Goal: Information Seeking & Learning: Compare options

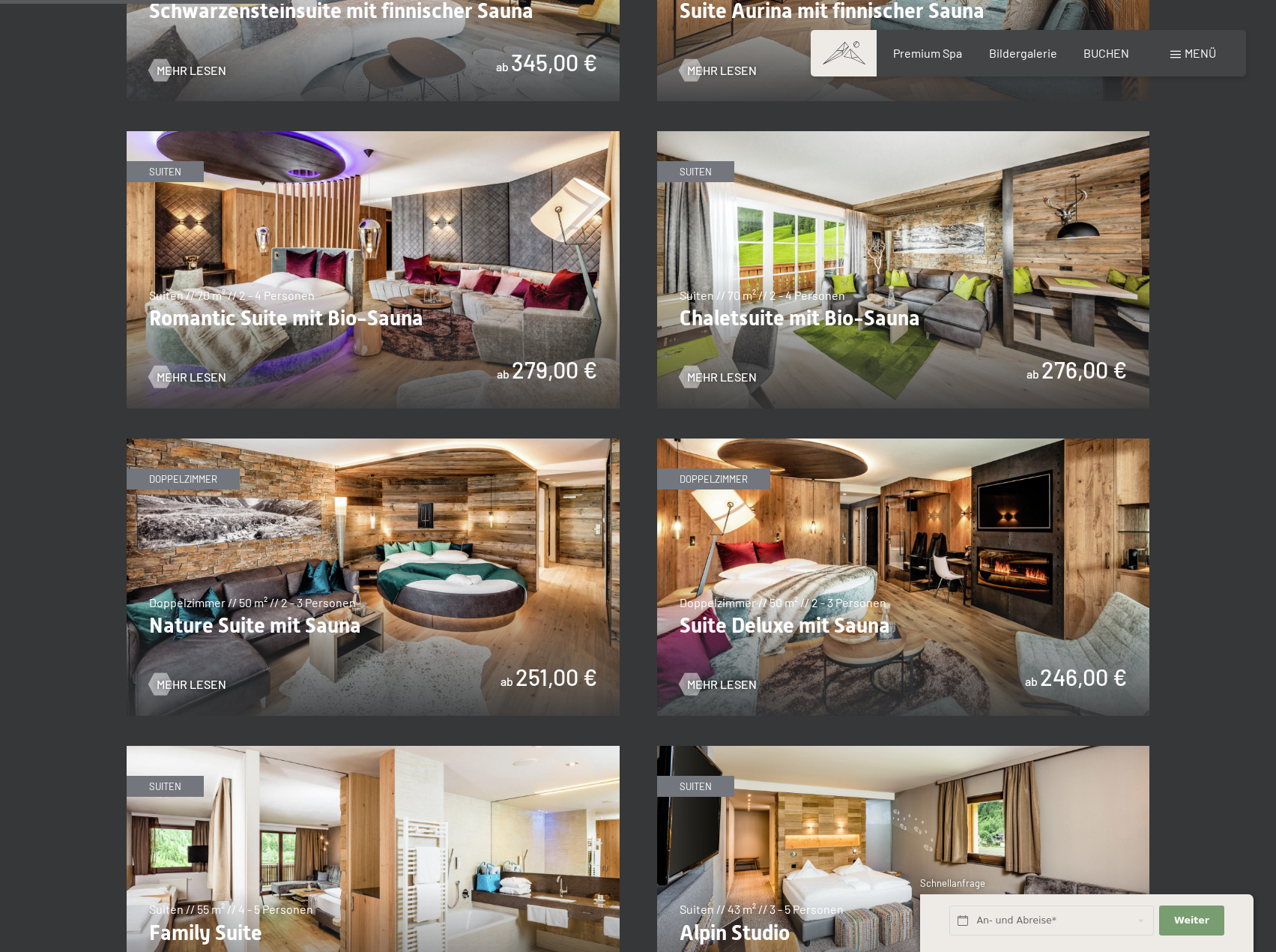
scroll to position [1349, 0]
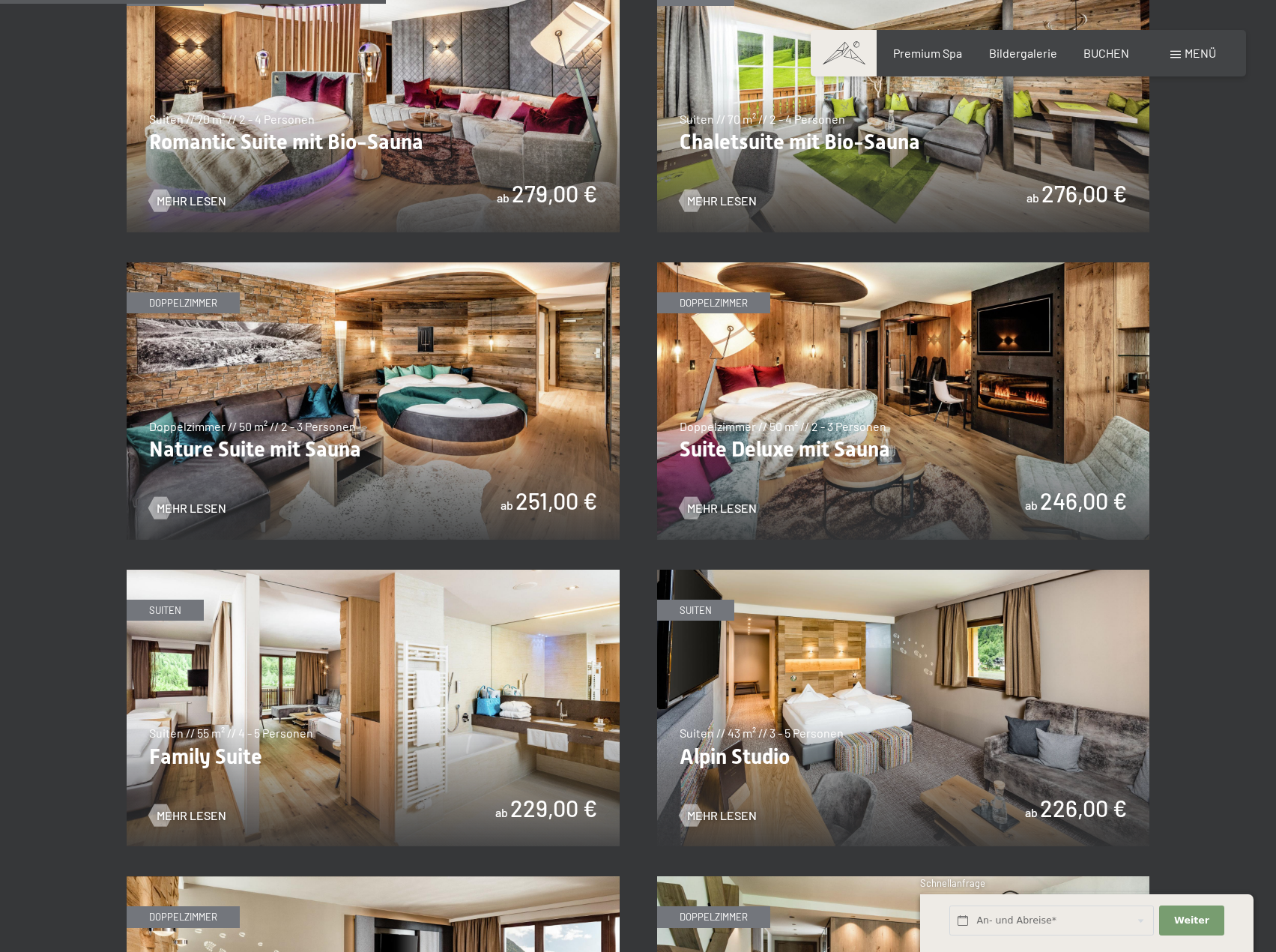
click at [848, 434] on img at bounding box center [904, 400] width 493 height 277
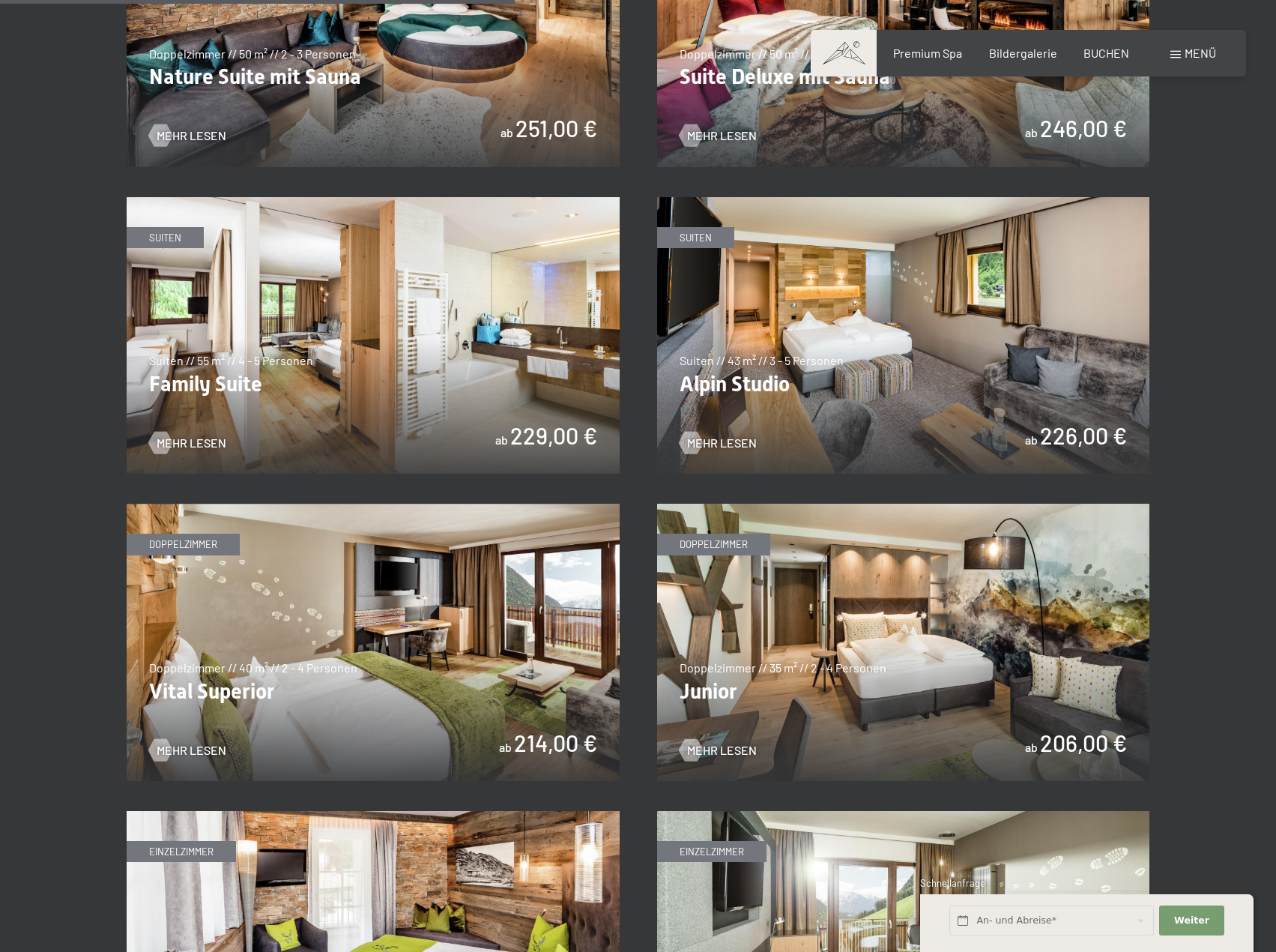
scroll to position [1799, 0]
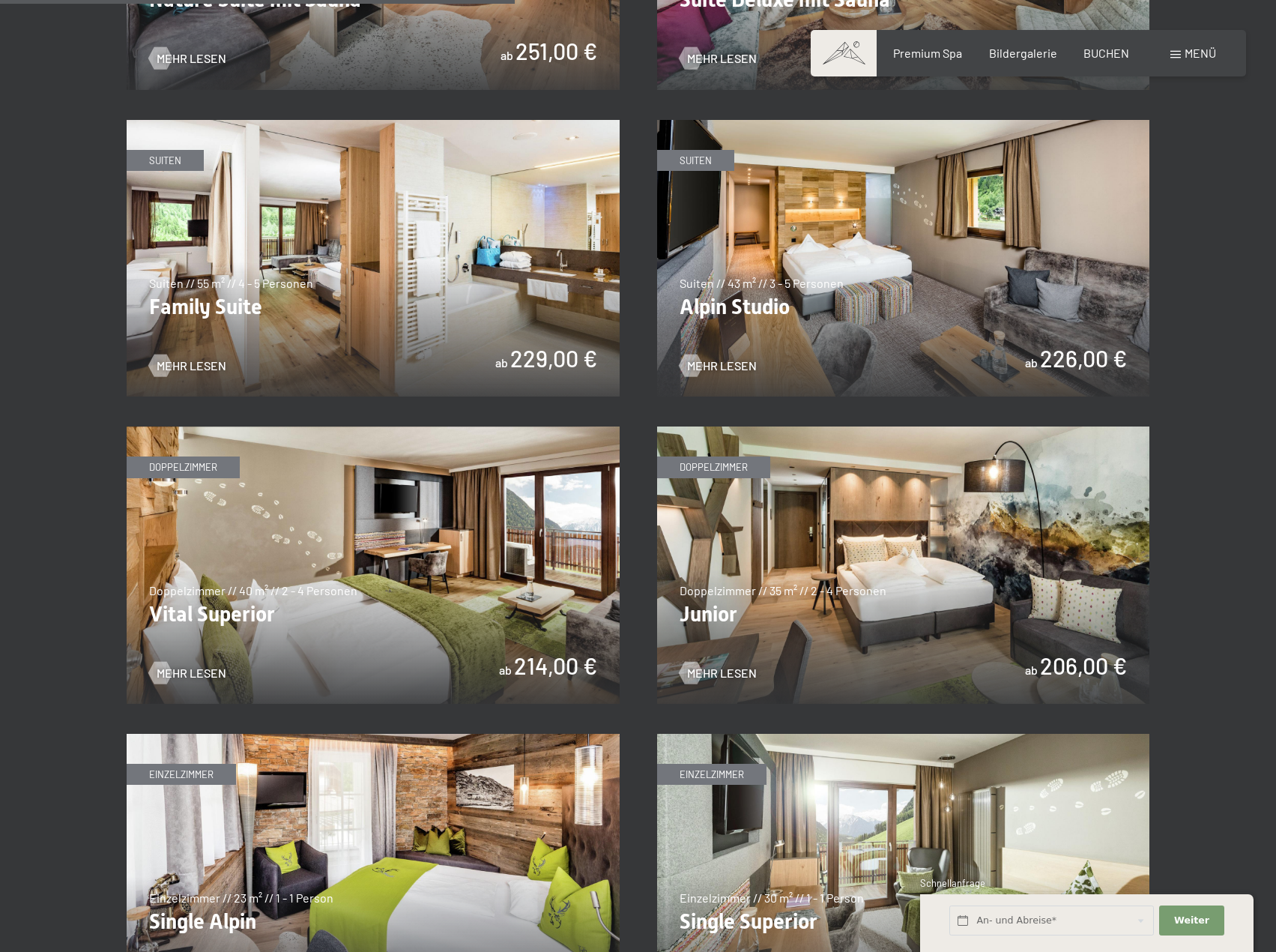
click at [745, 524] on img at bounding box center [904, 565] width 493 height 277
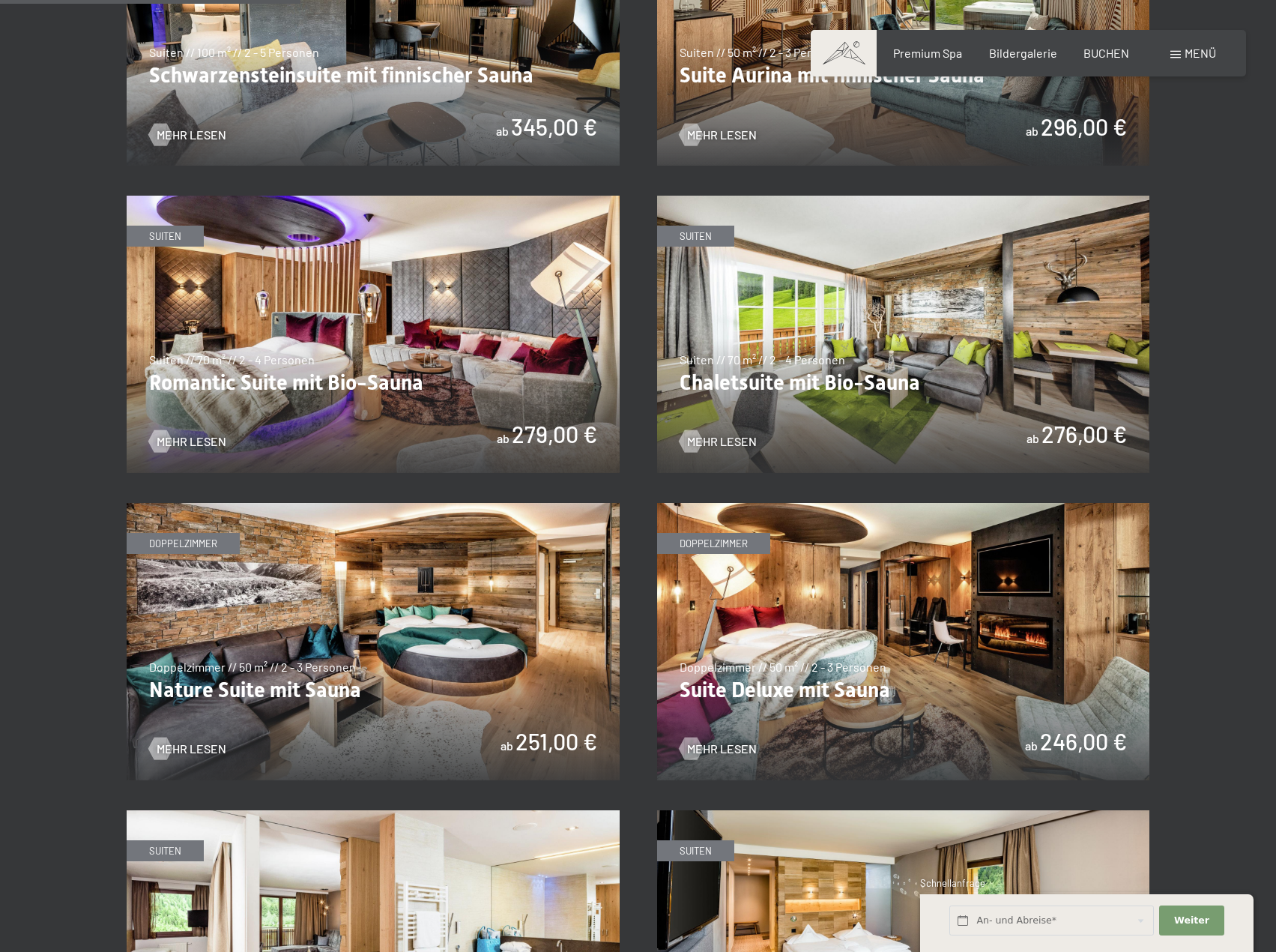
scroll to position [974, 0]
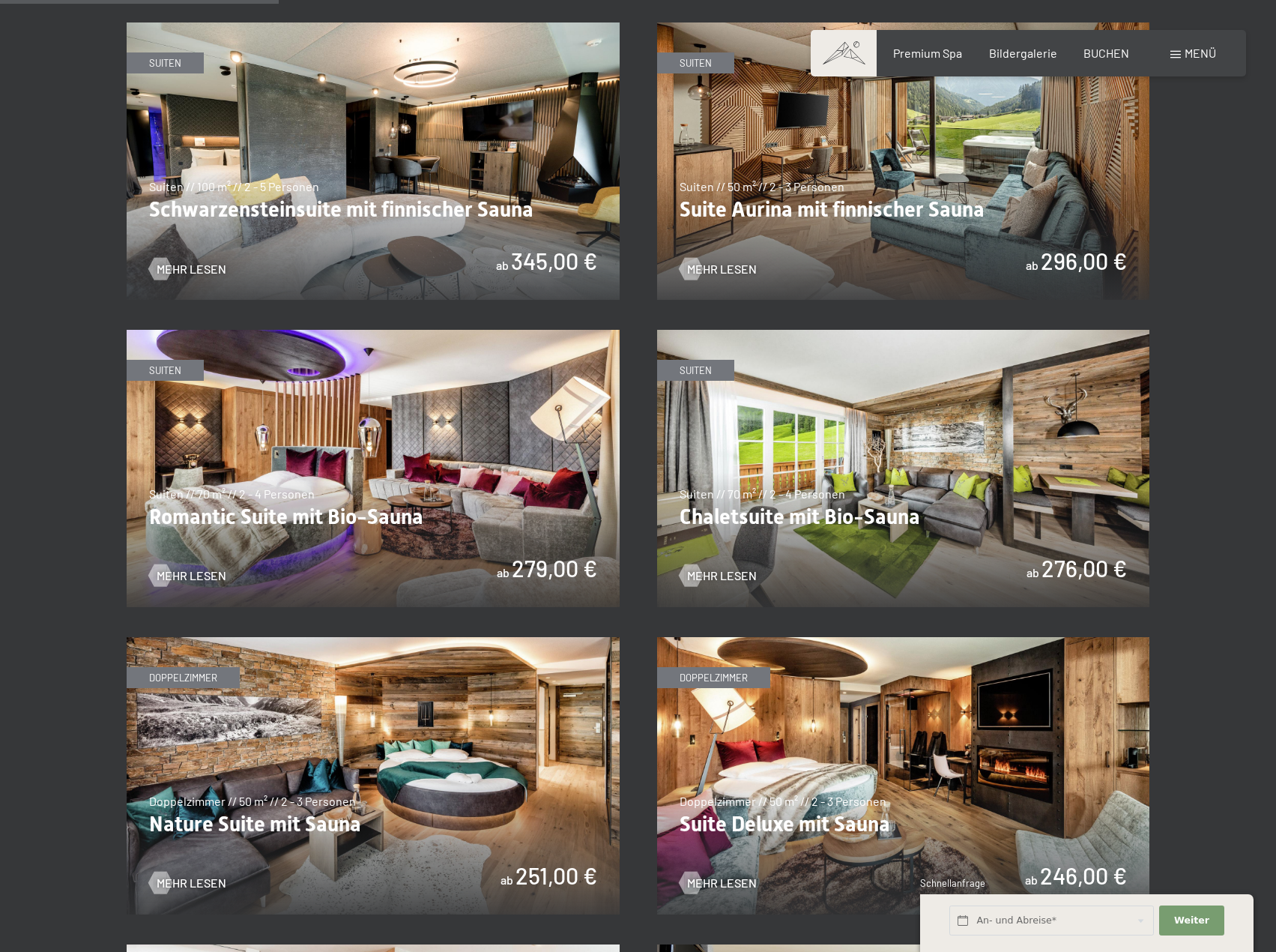
drag, startPoint x: 884, startPoint y: 768, endPoint x: 901, endPoint y: 760, distance: 18.8
click at [884, 768] on img at bounding box center [904, 776] width 493 height 277
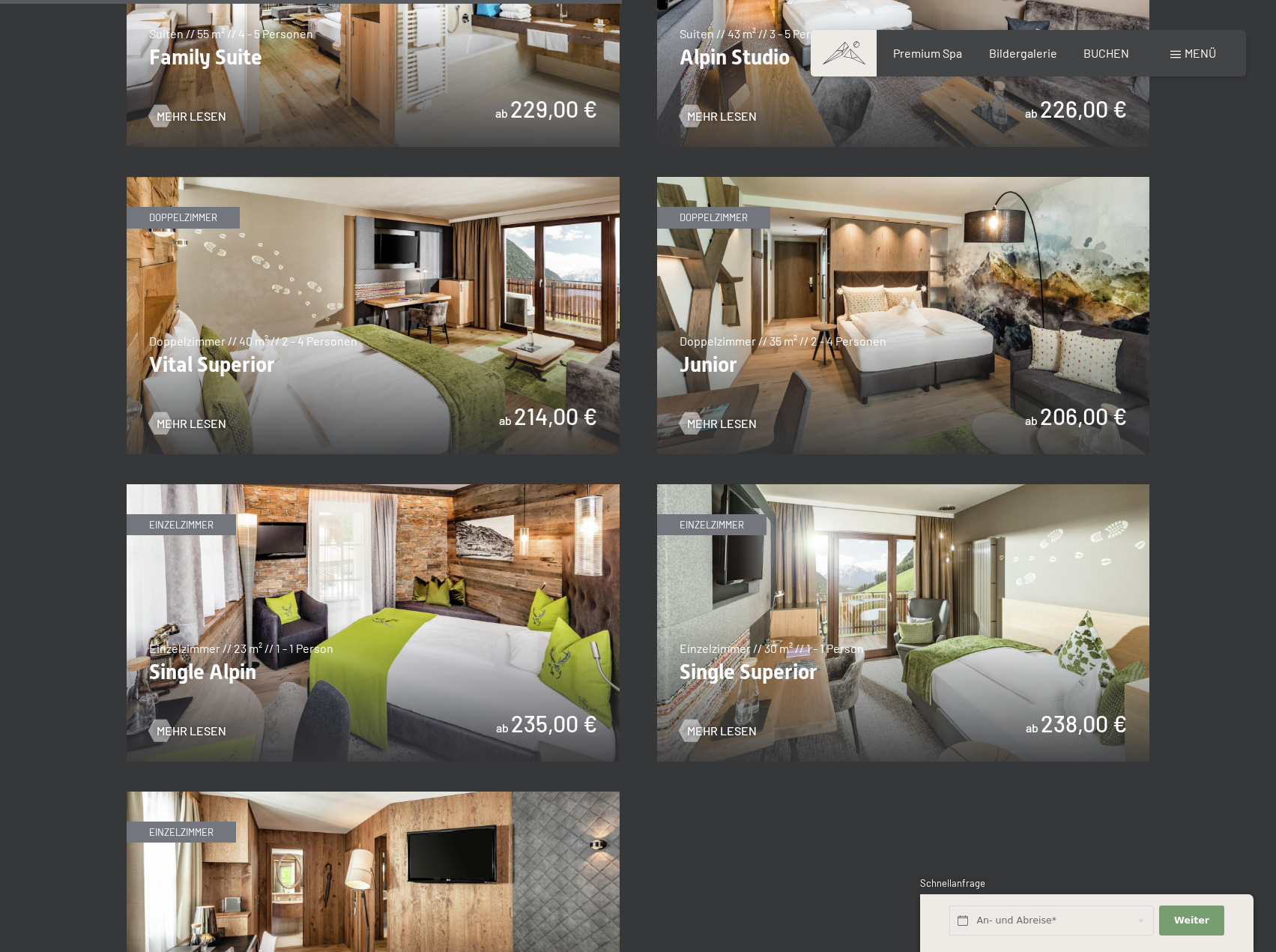
scroll to position [2173, 0]
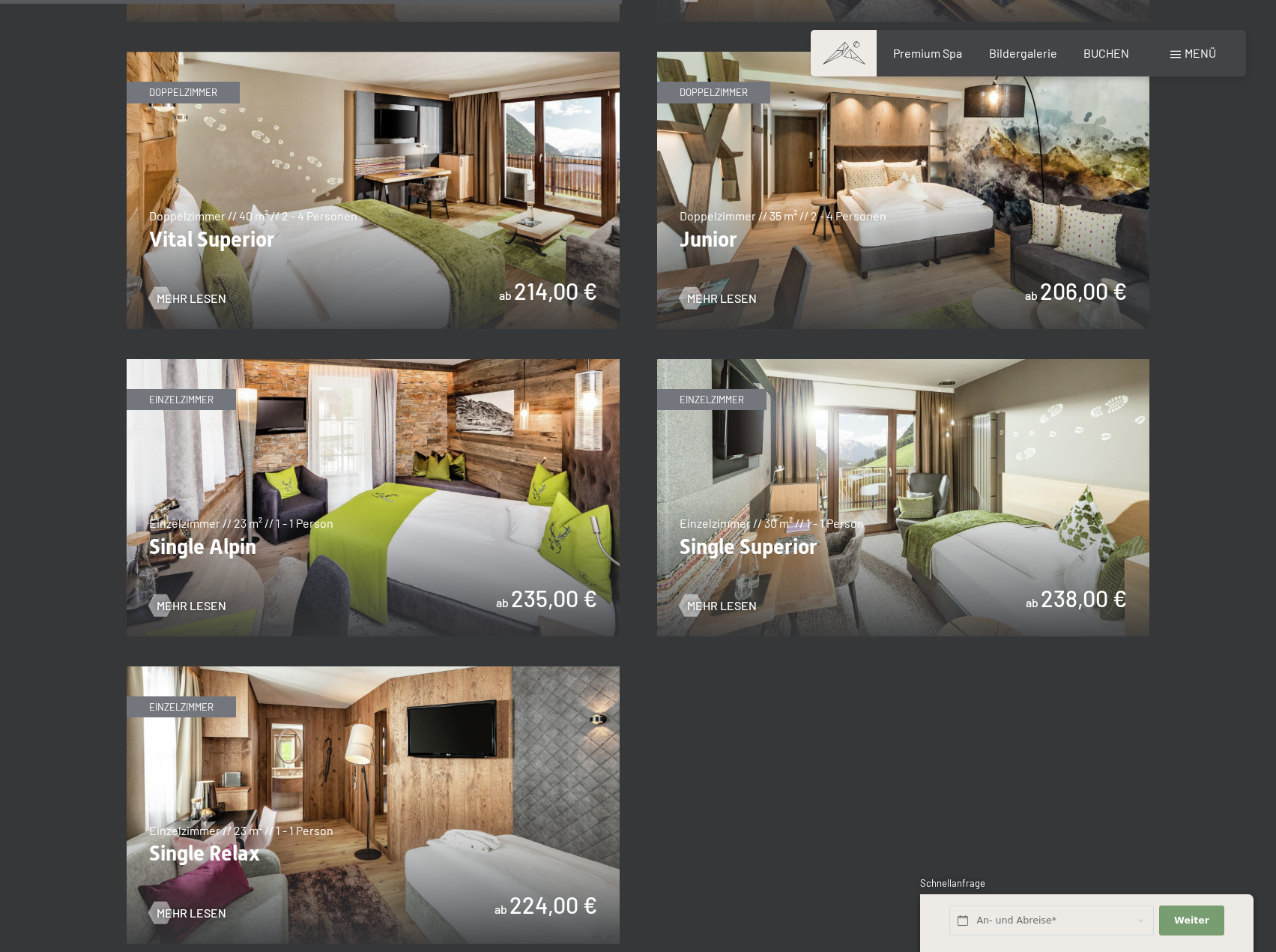
click at [876, 184] on img at bounding box center [904, 190] width 493 height 277
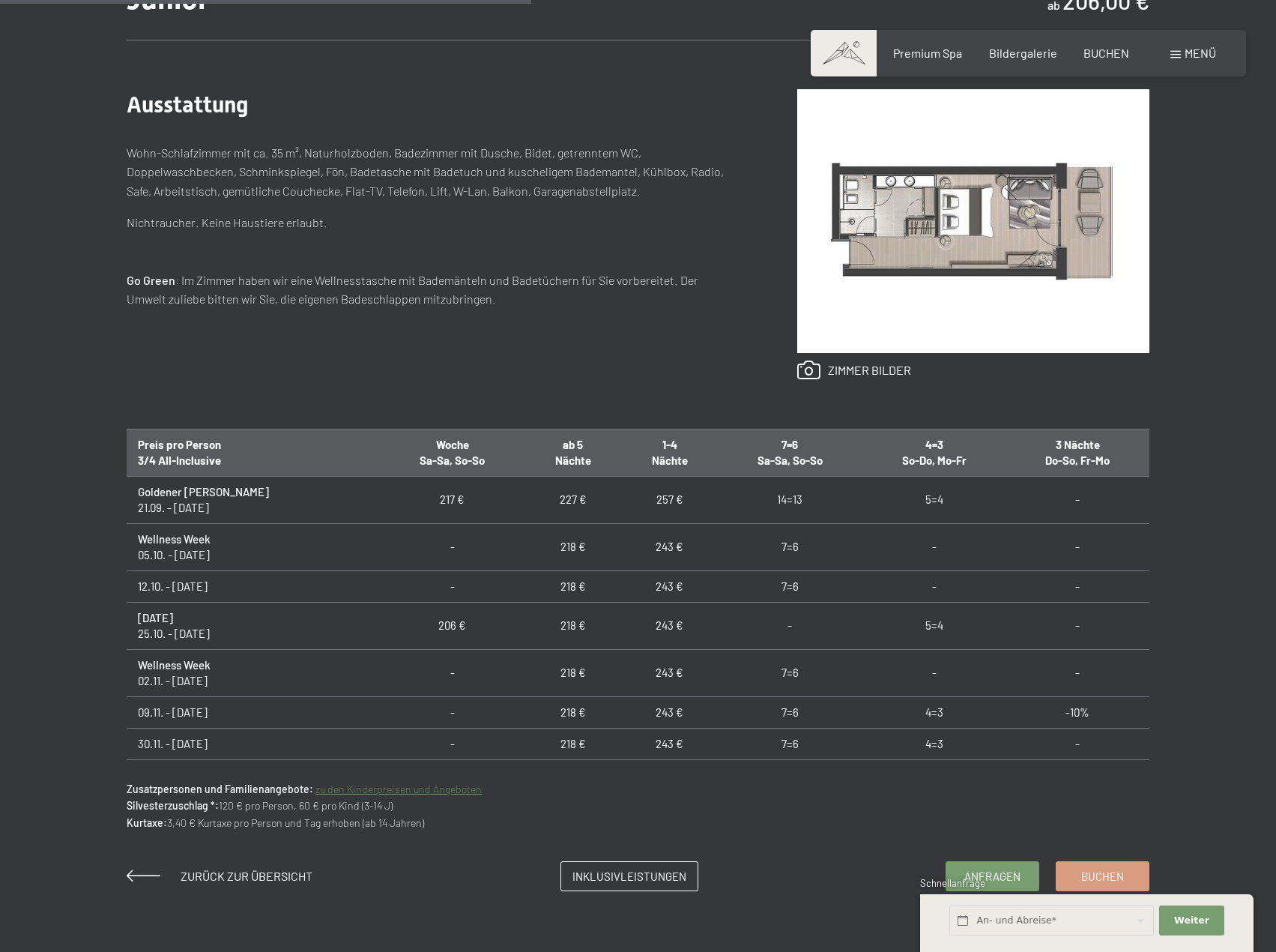
scroll to position [825, 0]
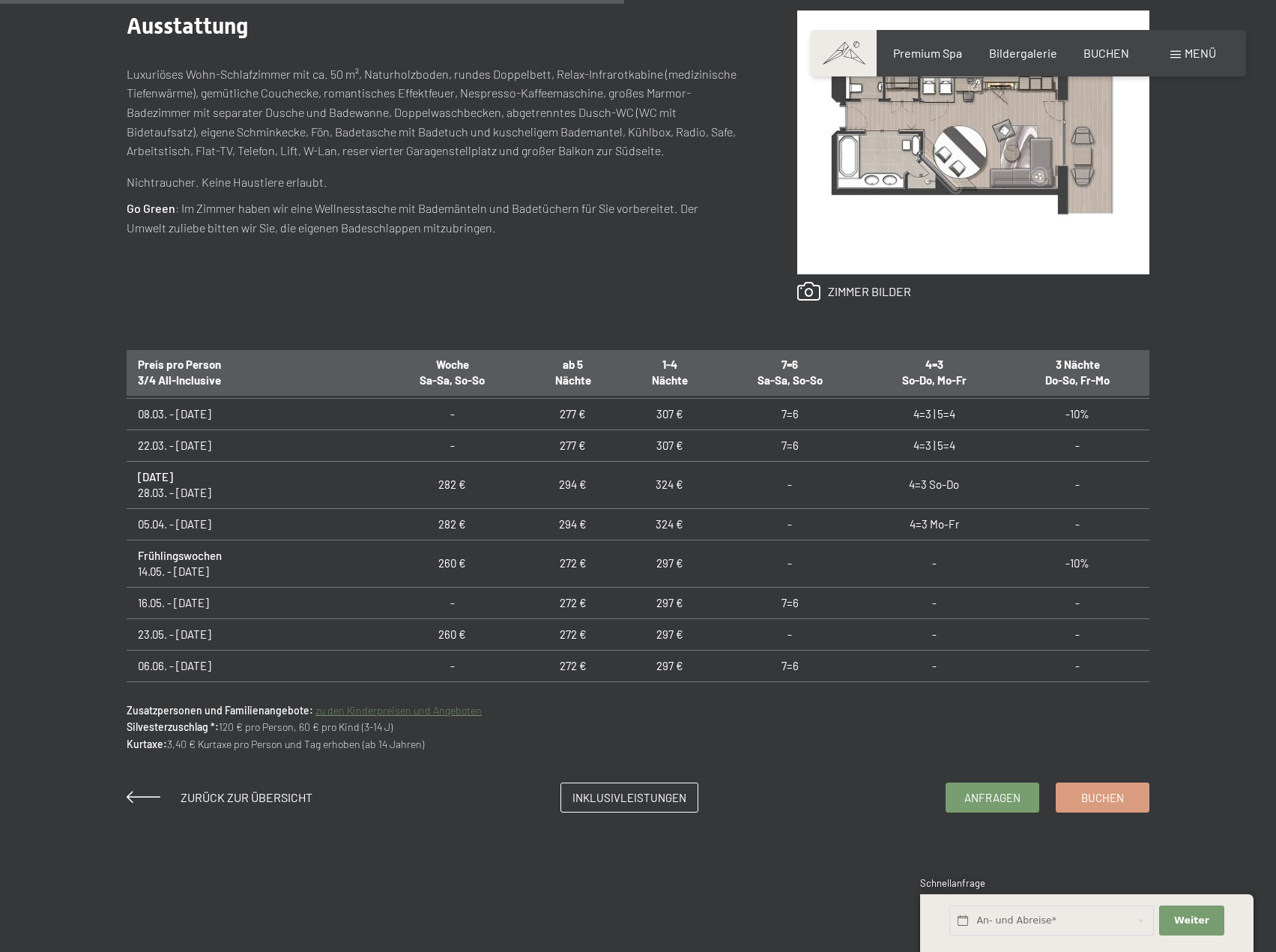
scroll to position [749, 0]
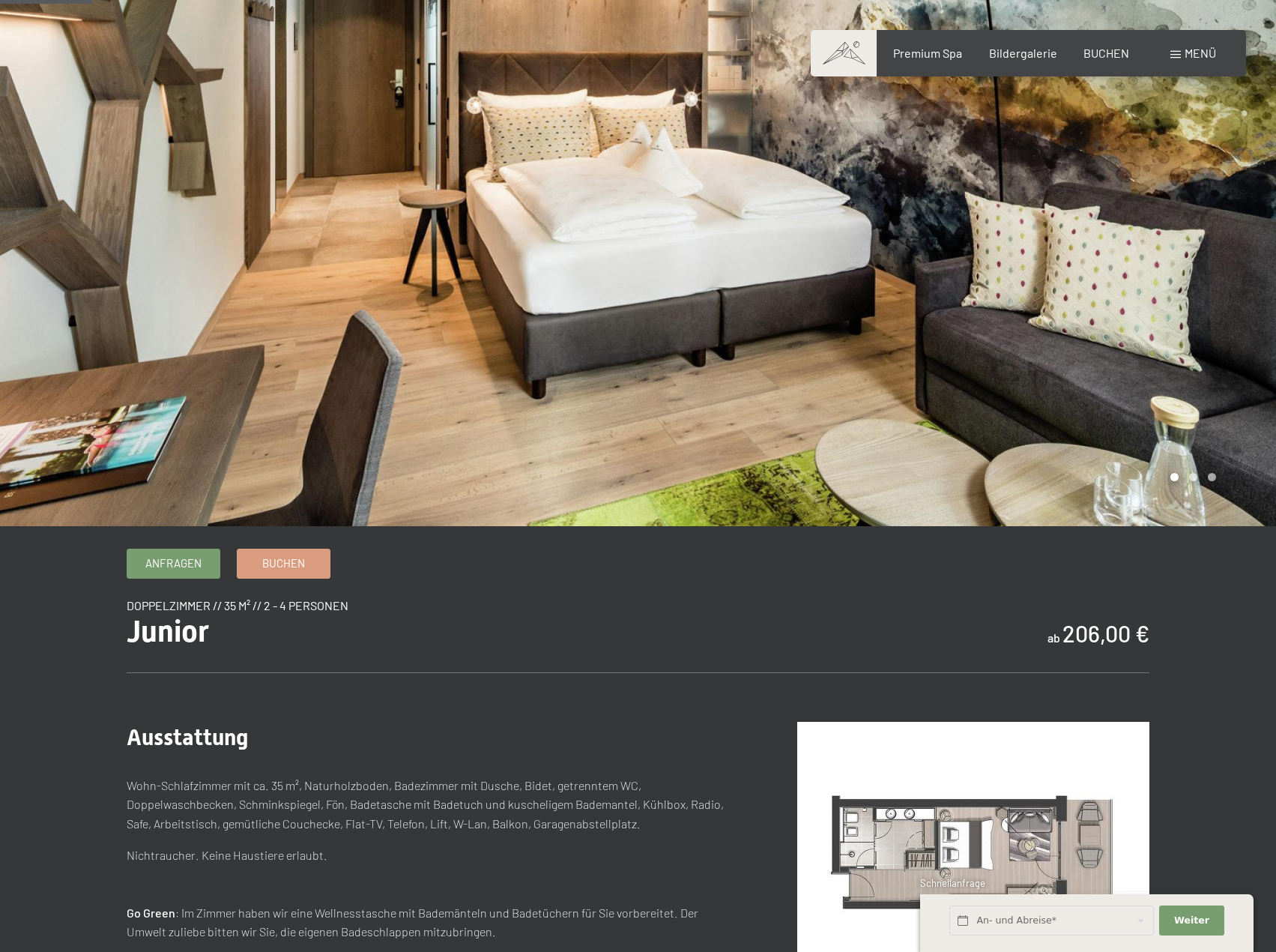
scroll to position [75, 0]
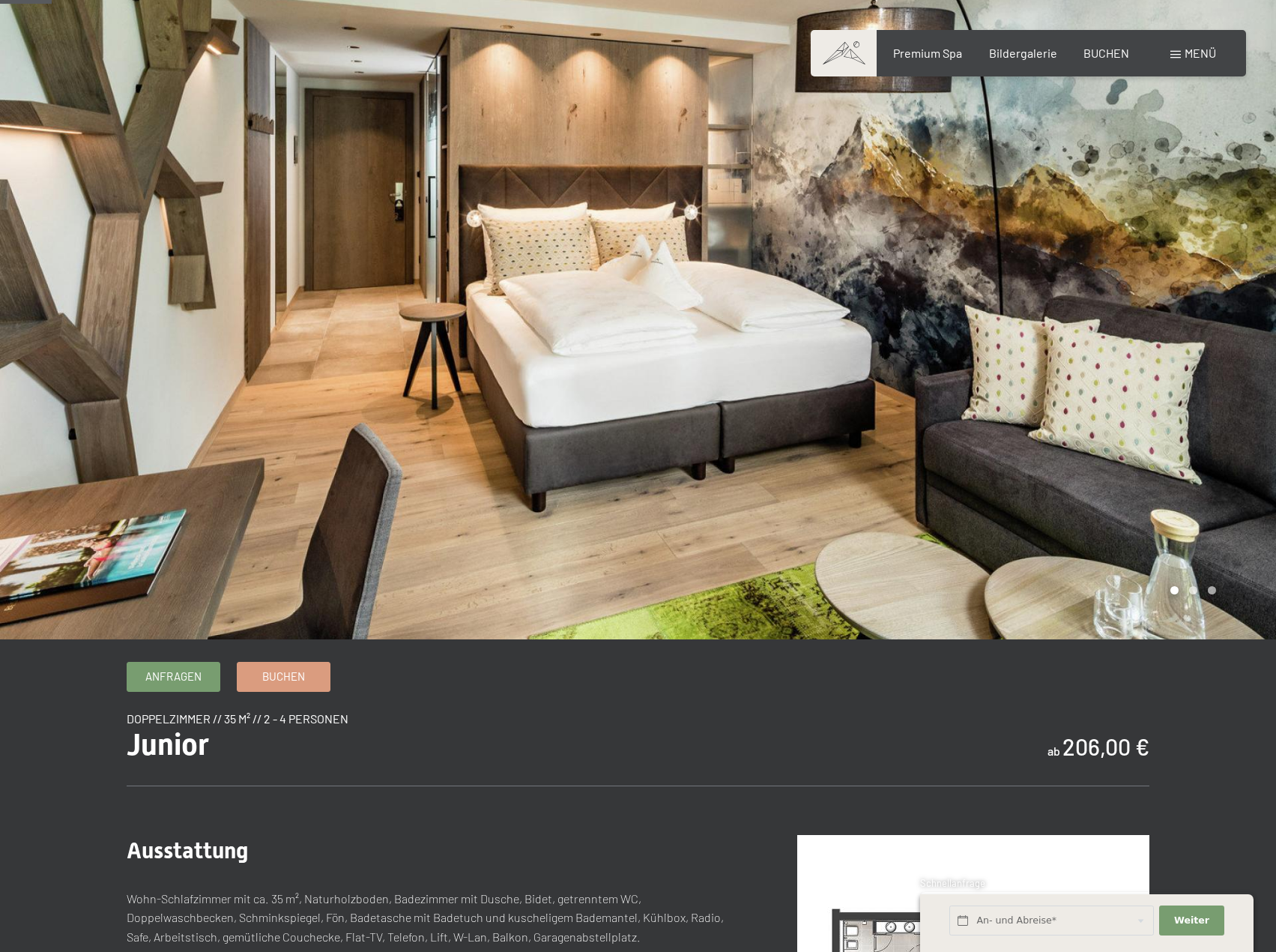
click at [967, 202] on div at bounding box center [958, 283] width 639 height 714
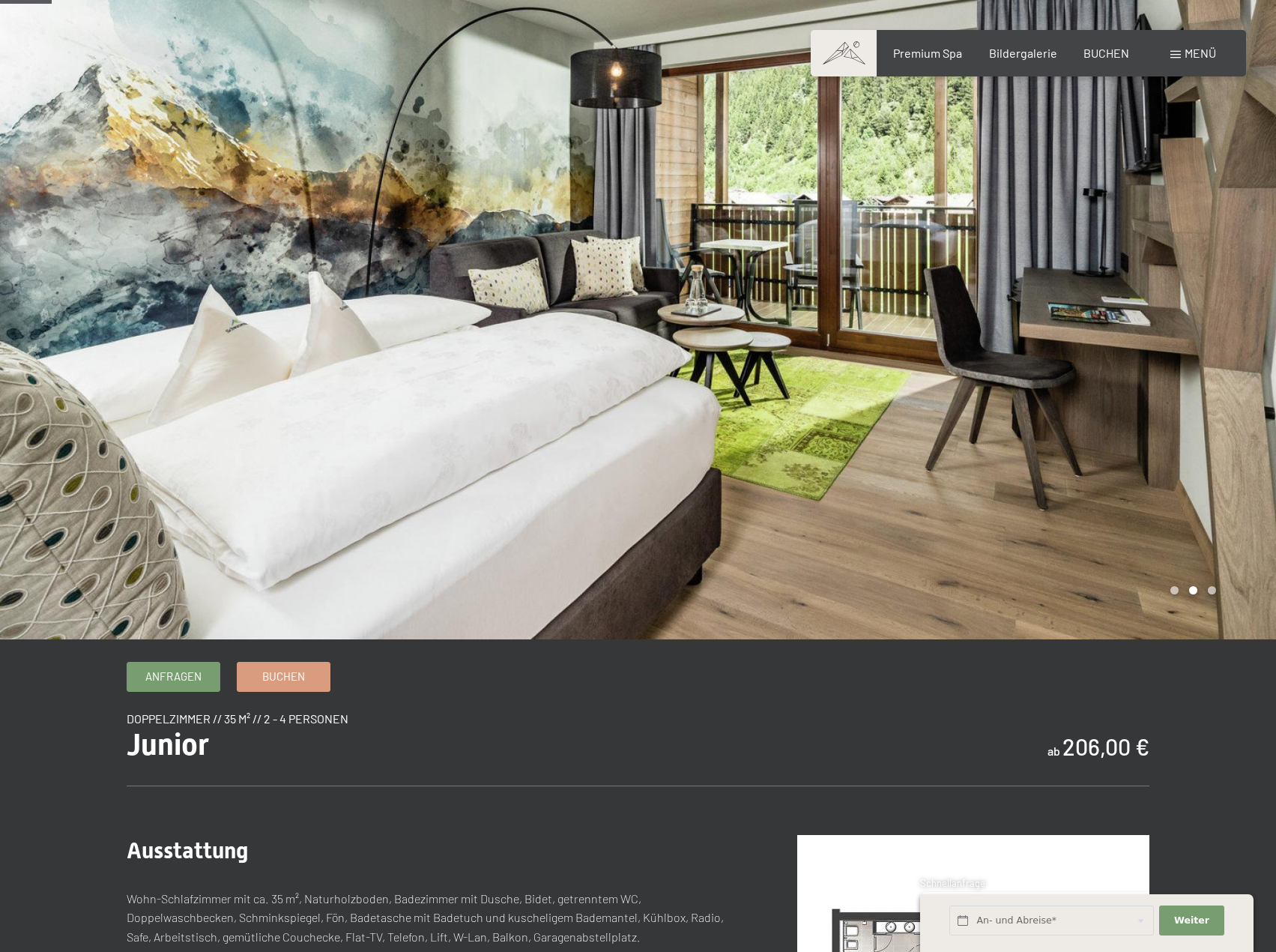
click at [967, 202] on div at bounding box center [958, 283] width 639 height 714
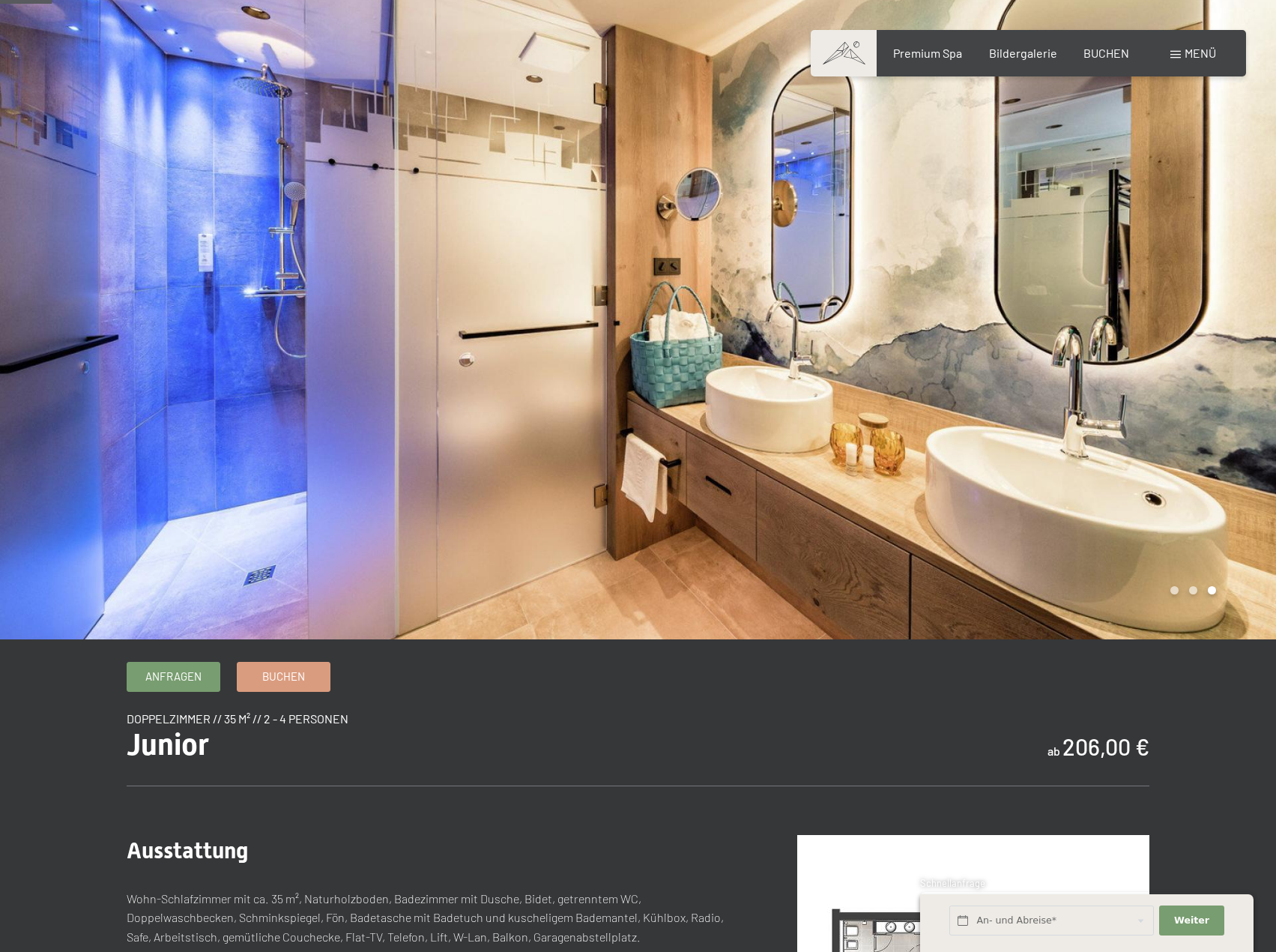
click at [967, 202] on div at bounding box center [958, 283] width 639 height 714
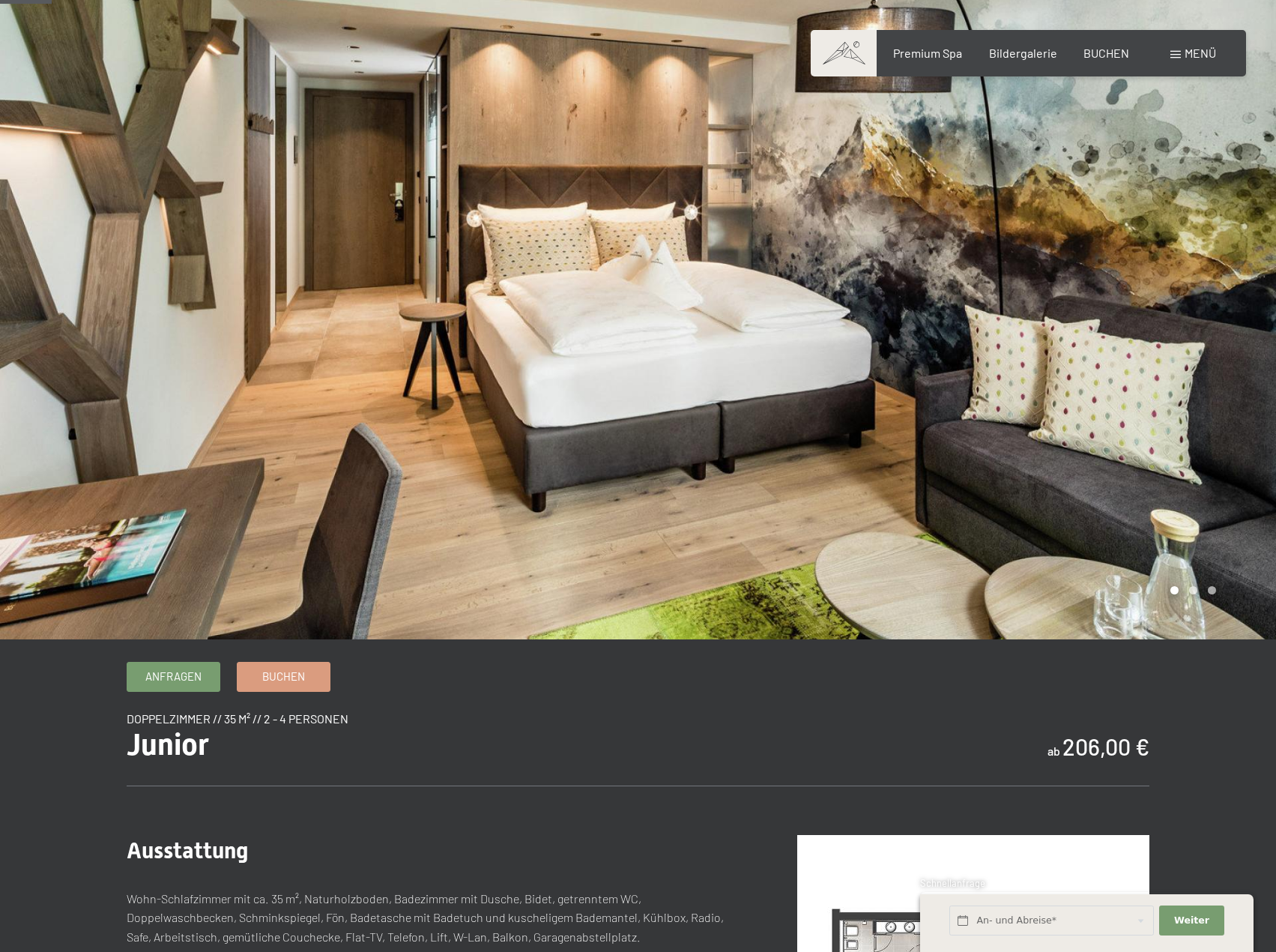
click at [967, 202] on div at bounding box center [958, 283] width 639 height 714
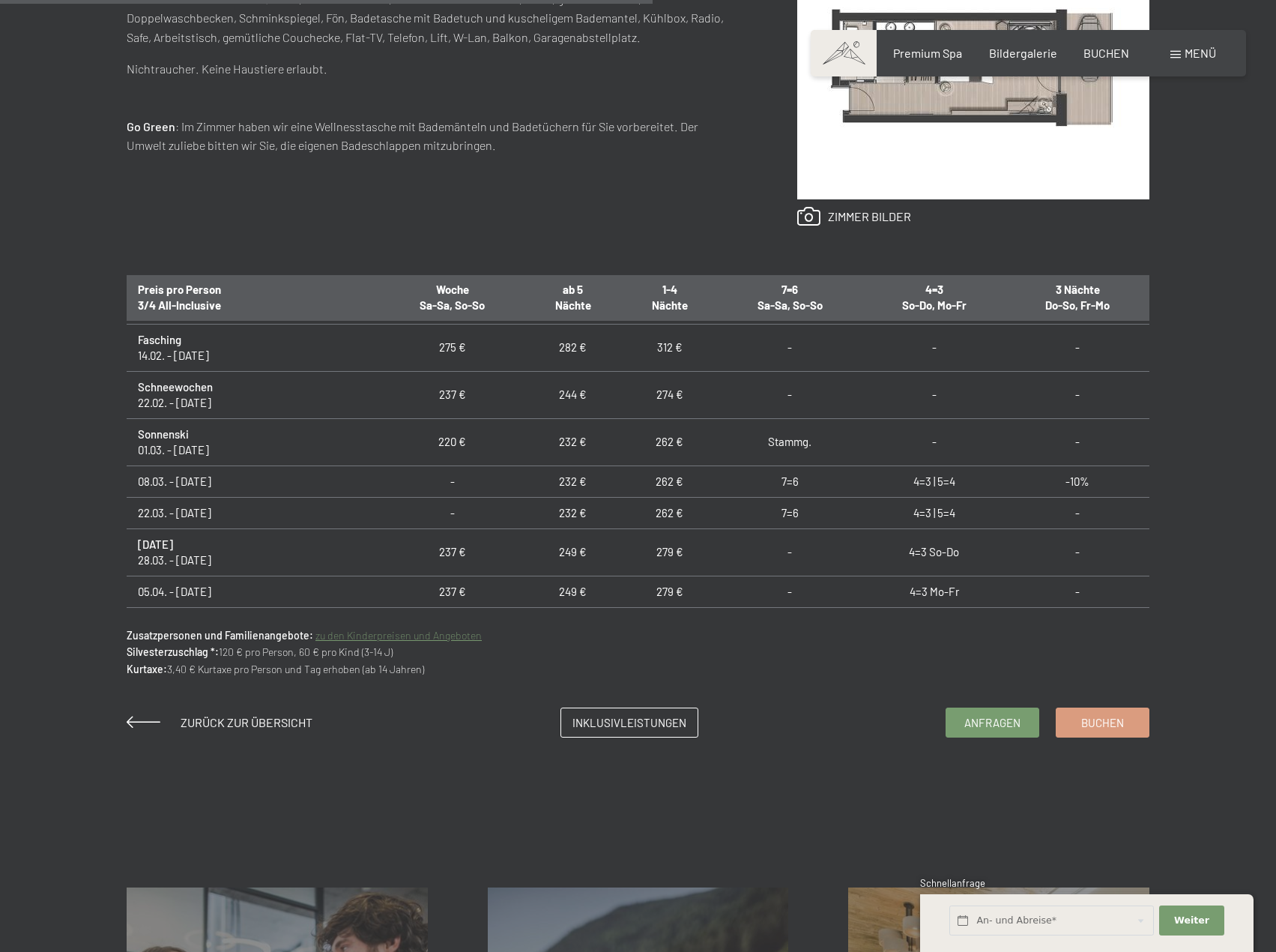
scroll to position [600, 0]
